Goal: Information Seeking & Learning: Find specific fact

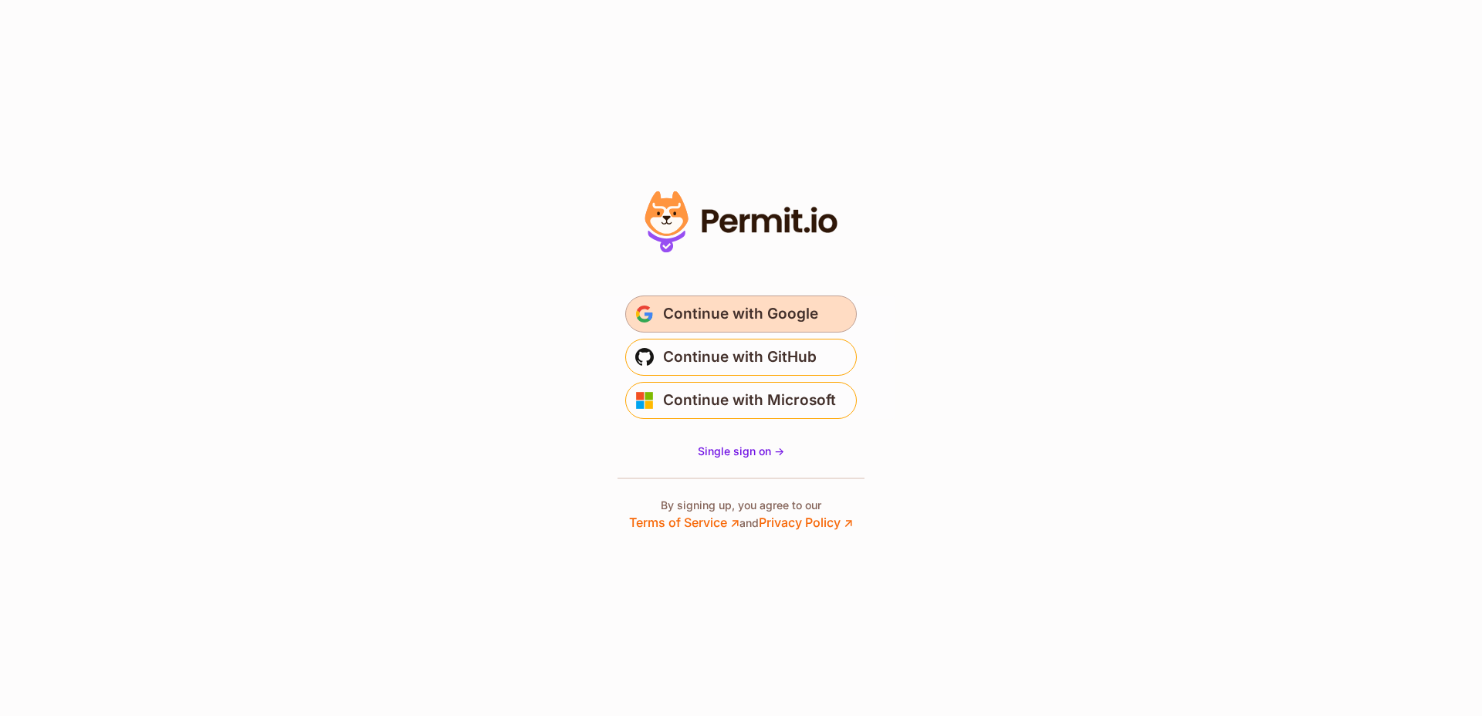
click at [771, 313] on span "Continue with Google" at bounding box center [740, 314] width 155 height 25
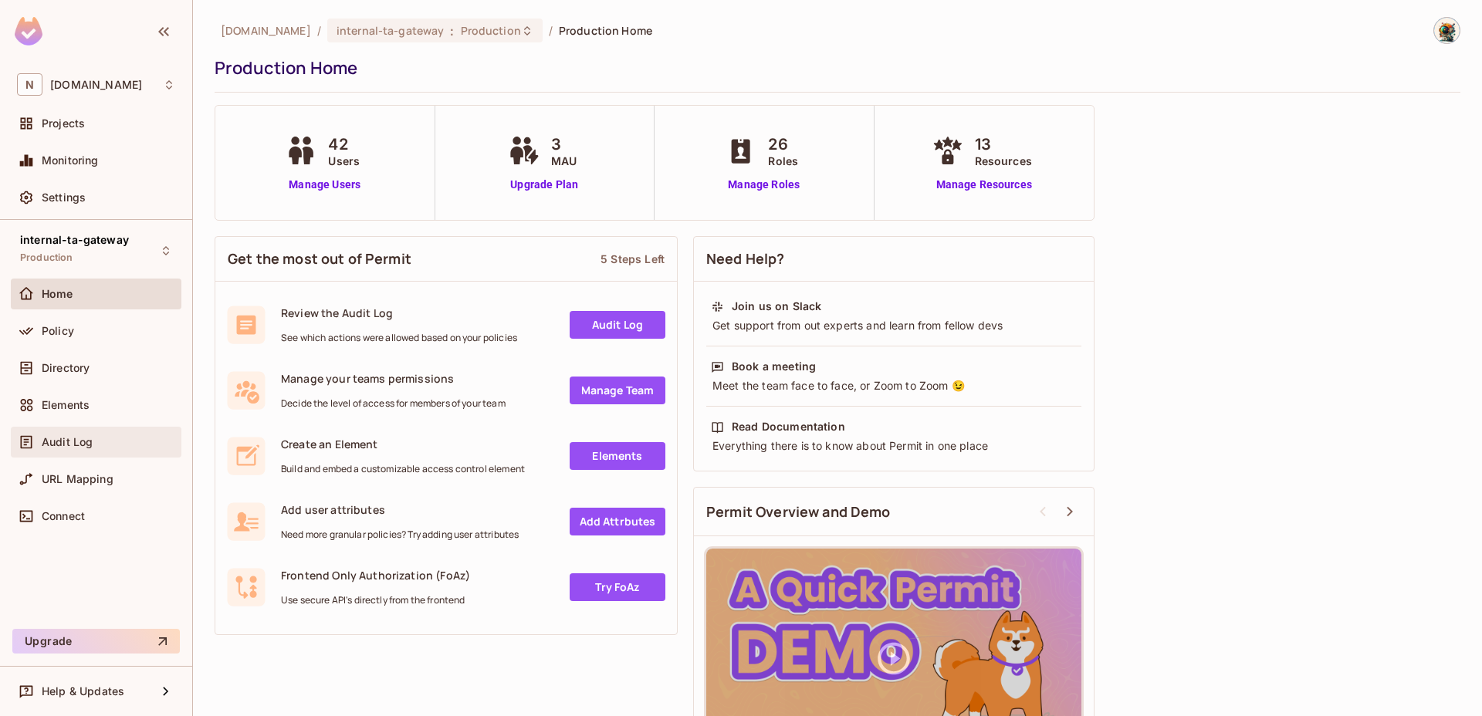
click at [78, 450] on div "Audit Log" at bounding box center [96, 442] width 158 height 19
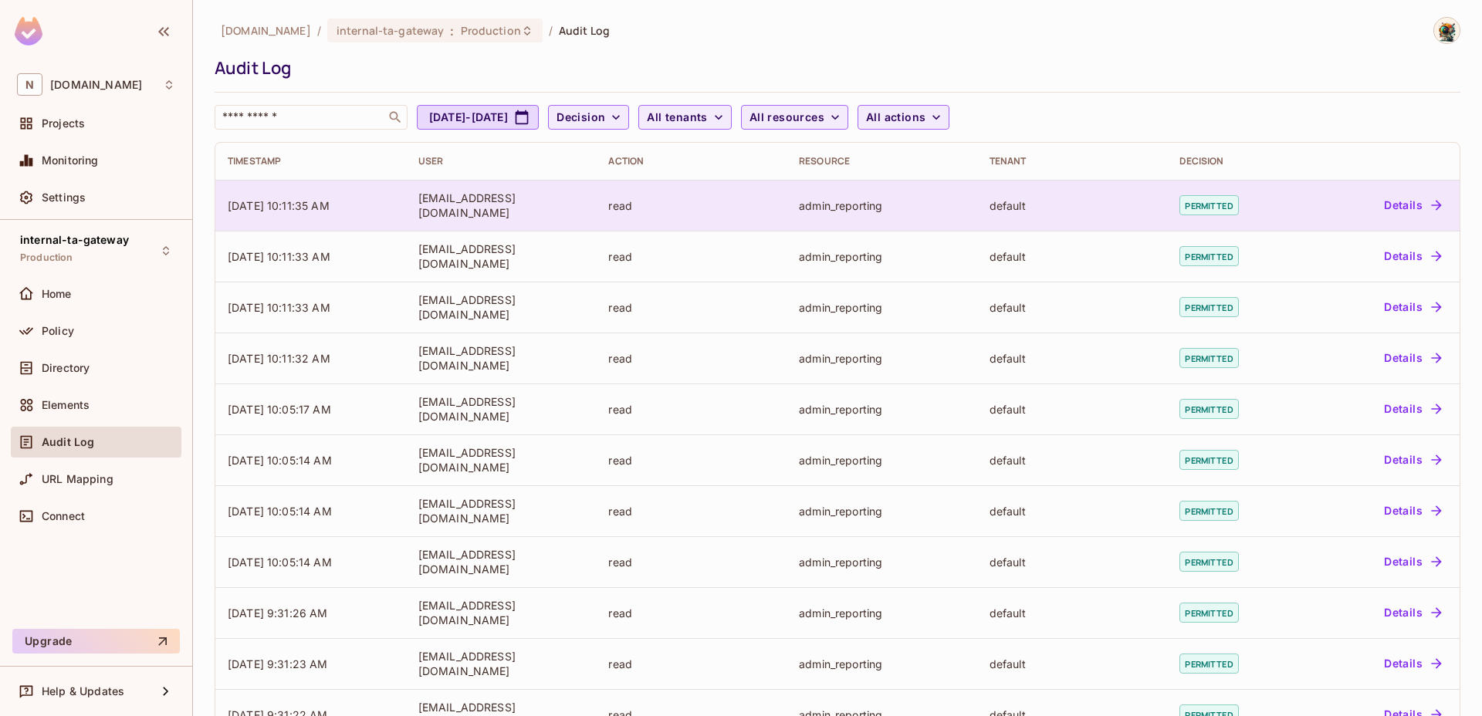
click at [1395, 211] on button "Details" at bounding box center [1412, 205] width 69 height 25
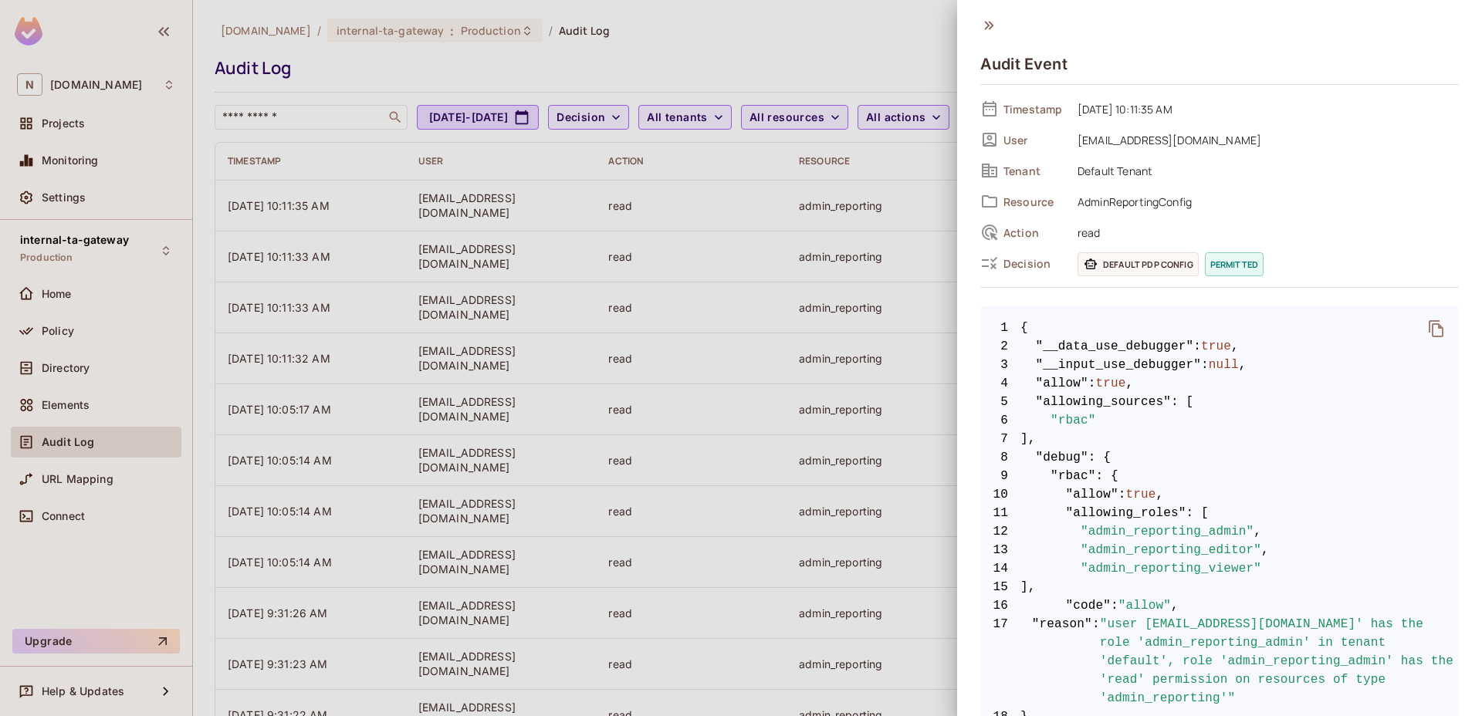
click at [835, 207] on div at bounding box center [741, 358] width 1482 height 716
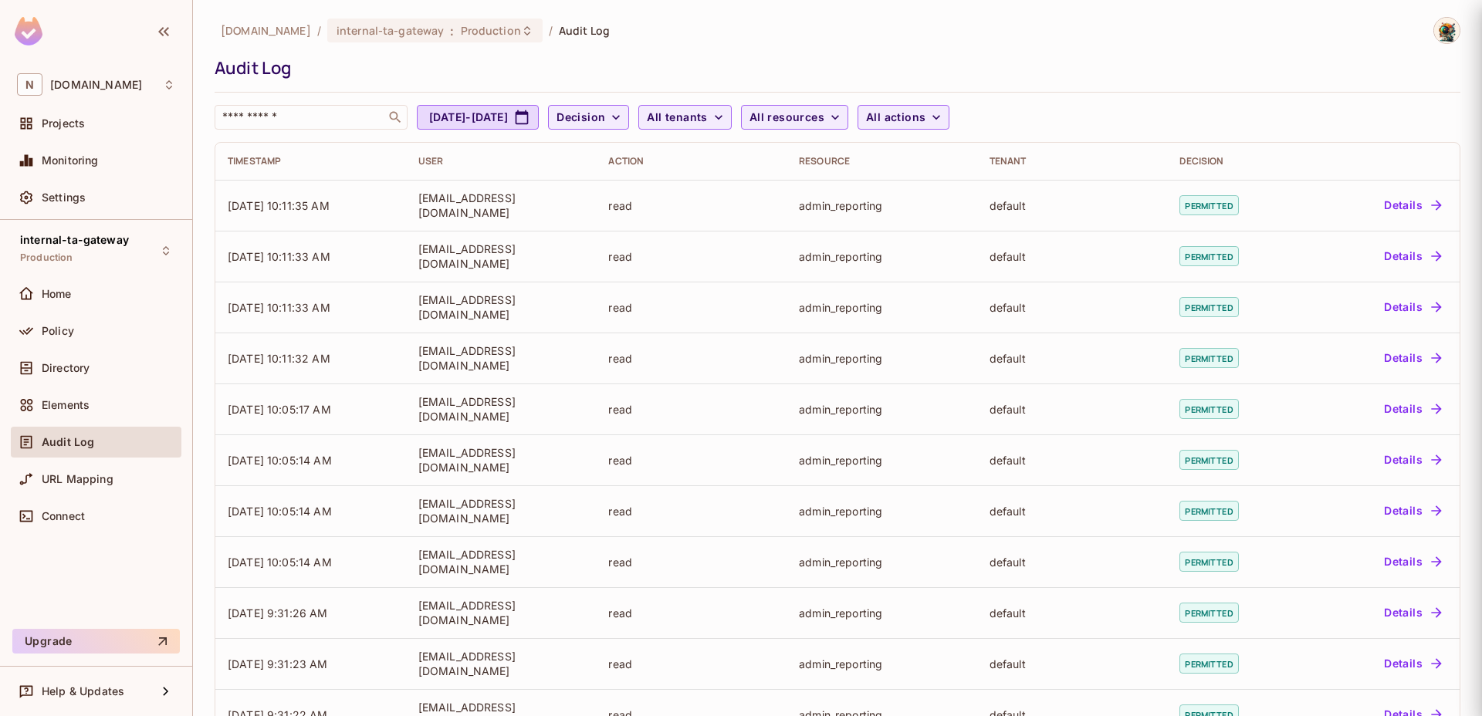
click at [835, 207] on div at bounding box center [741, 358] width 1482 height 716
click at [835, 207] on div "admin_reporting" at bounding box center [882, 205] width 166 height 15
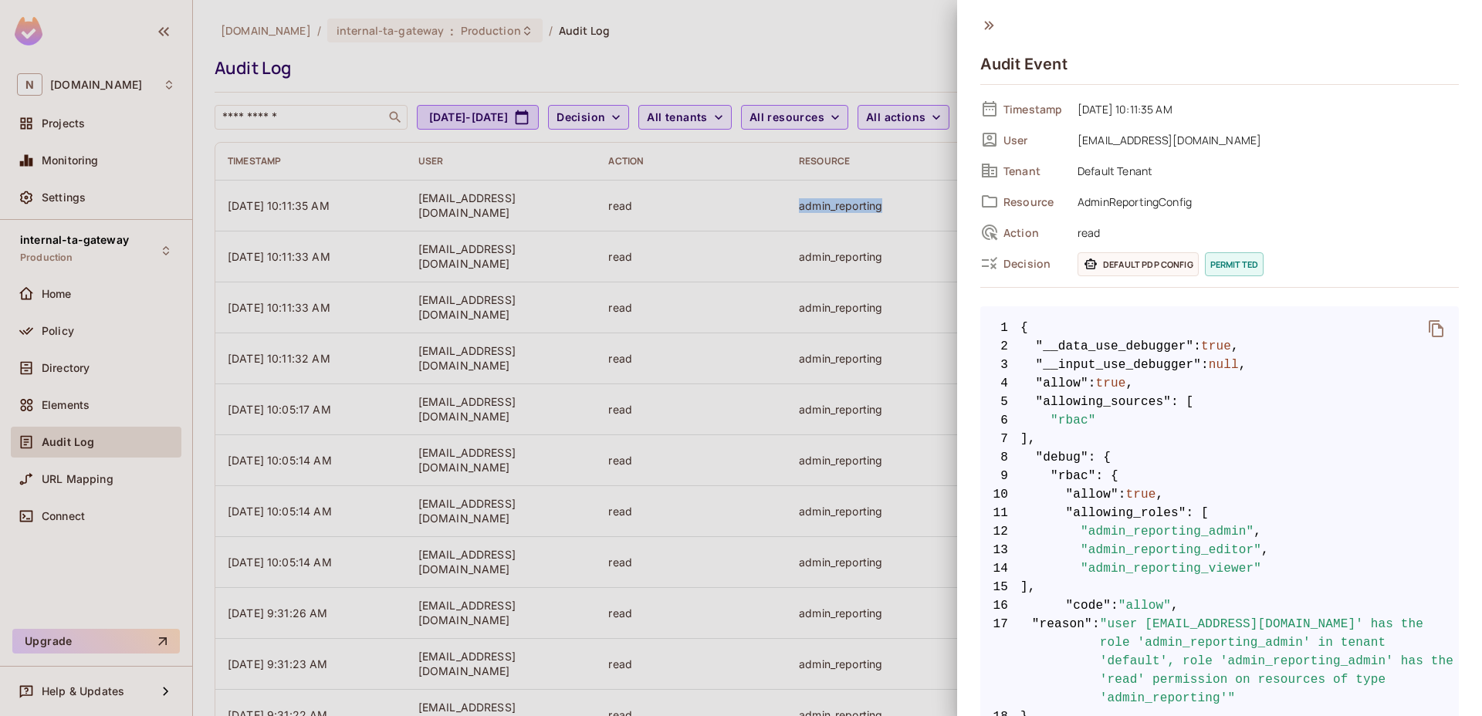
copy div "admin_reporting"
click at [1158, 528] on span ""admin_reporting_admin"" at bounding box center [1167, 532] width 173 height 19
copy span "admin_reporting_admin"
click at [853, 52] on div at bounding box center [741, 358] width 1482 height 716
